Goal: Task Accomplishment & Management: Manage account settings

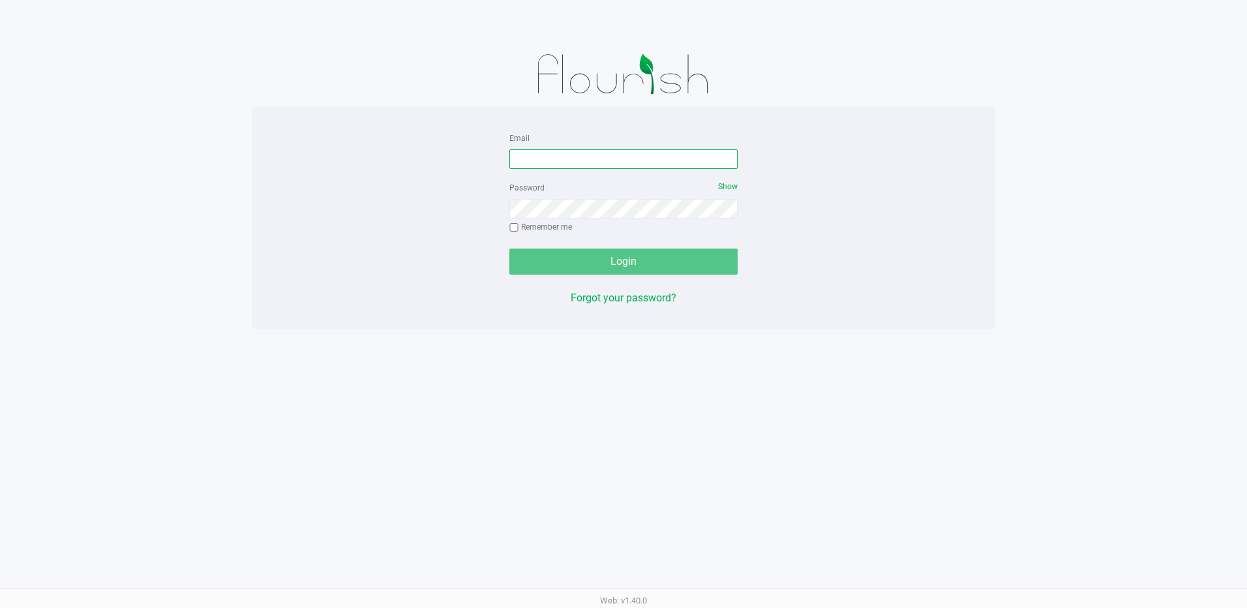
click at [612, 160] on input "Email" at bounding box center [623, 159] width 228 height 20
type input "[EMAIL_ADDRESS][DOMAIN_NAME]"
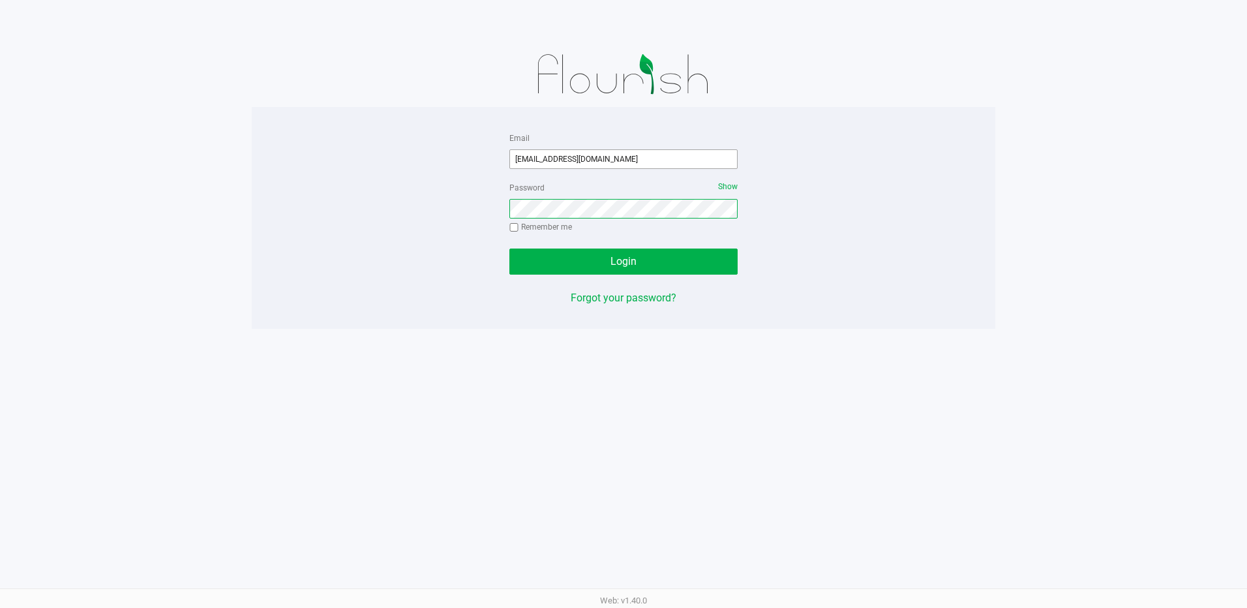
click at [509, 248] on button "Login" at bounding box center [623, 261] width 228 height 26
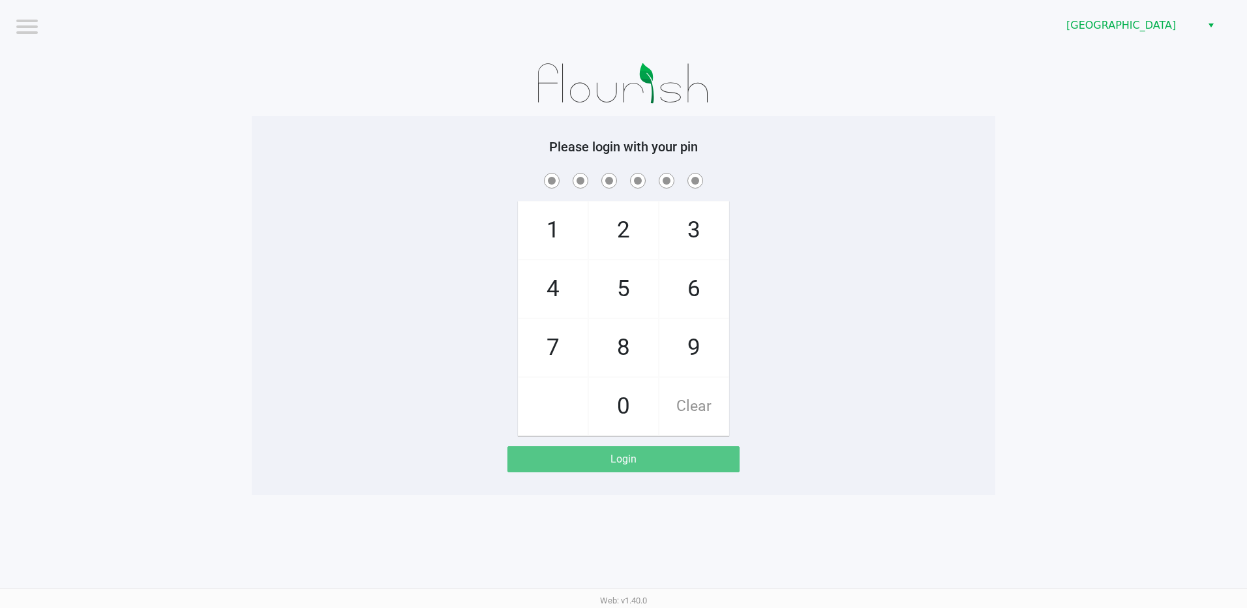
click at [542, 292] on span "4" at bounding box center [552, 288] width 69 height 57
checkbox input "true"
click at [550, 293] on span "4" at bounding box center [552, 288] width 69 height 57
checkbox input "true"
click at [556, 344] on span "7" at bounding box center [552, 347] width 69 height 57
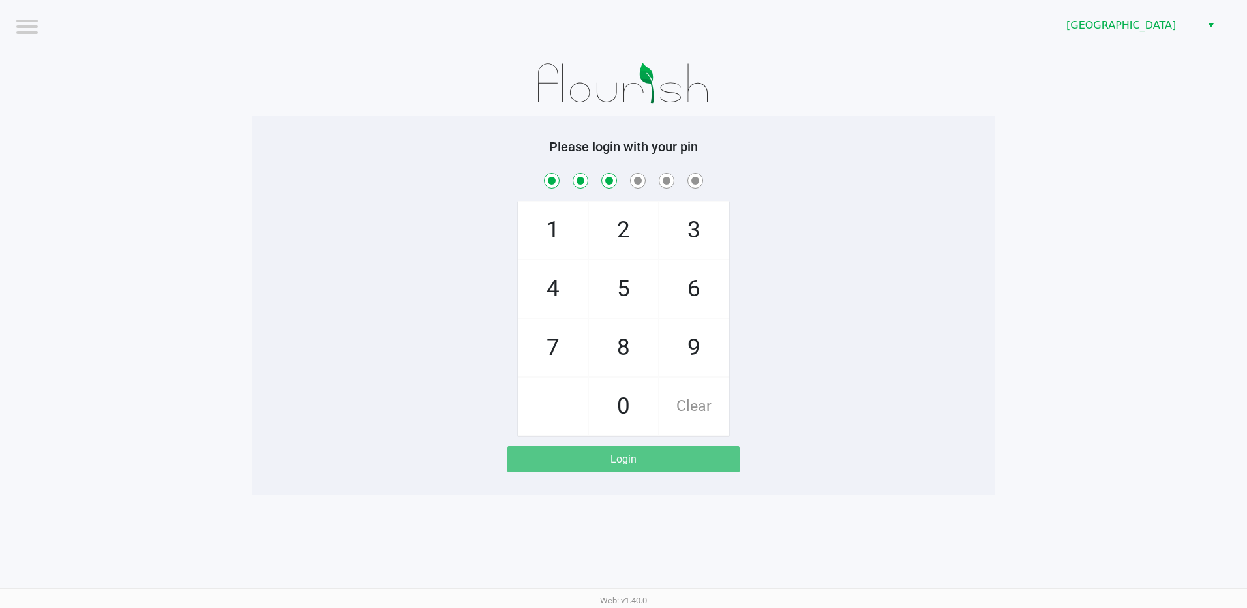
checkbox input "true"
click at [689, 372] on span "9" at bounding box center [693, 347] width 69 height 57
checkbox input "true"
click at [622, 415] on span "0" at bounding box center [623, 406] width 69 height 57
checkbox input "true"
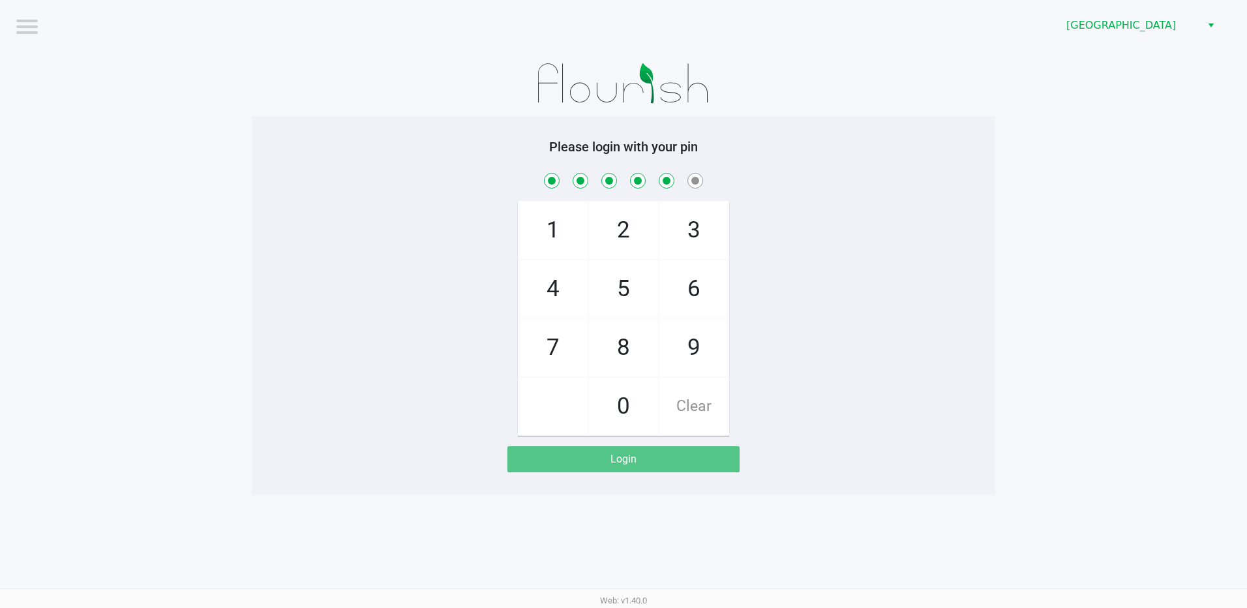
click at [695, 237] on span "3" at bounding box center [693, 230] width 69 height 57
checkbox input "true"
